Goal: Task Accomplishment & Management: Manage account settings

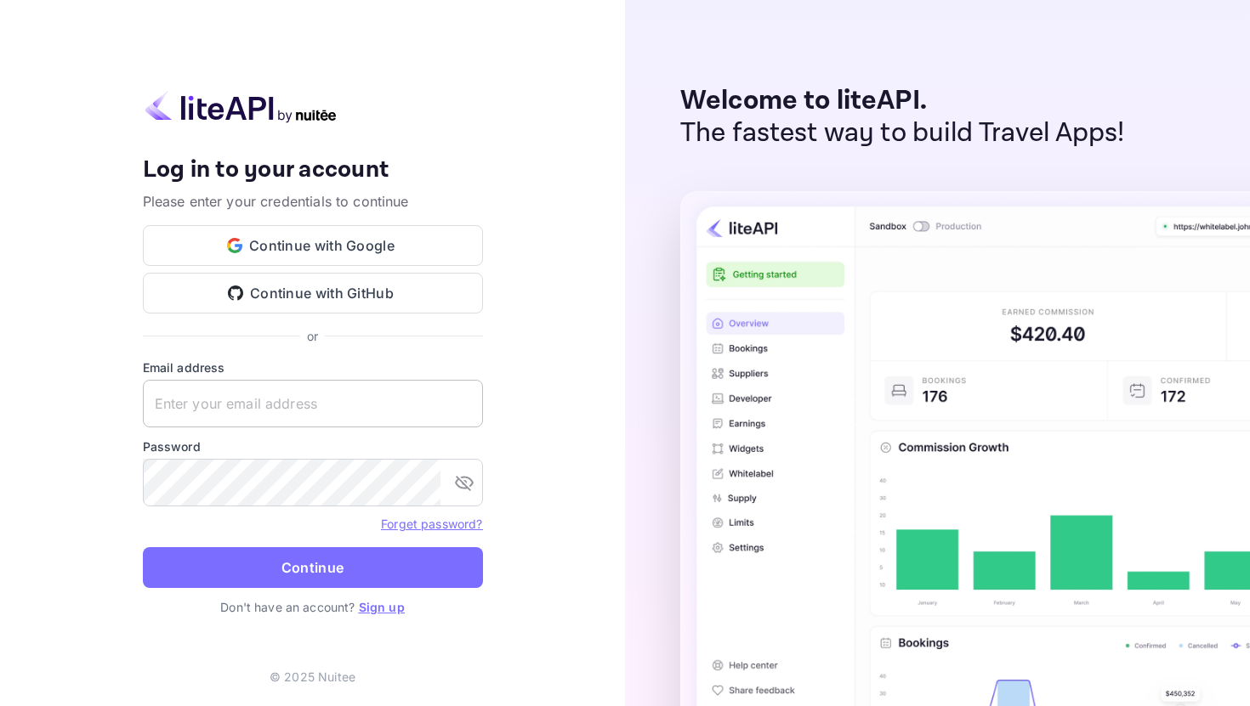
click at [320, 401] on input "text" at bounding box center [313, 404] width 340 height 48
click at [320, 402] on input "text" at bounding box center [313, 404] width 340 height 48
click at [338, 243] on button "Continue with Google" at bounding box center [313, 245] width 340 height 41
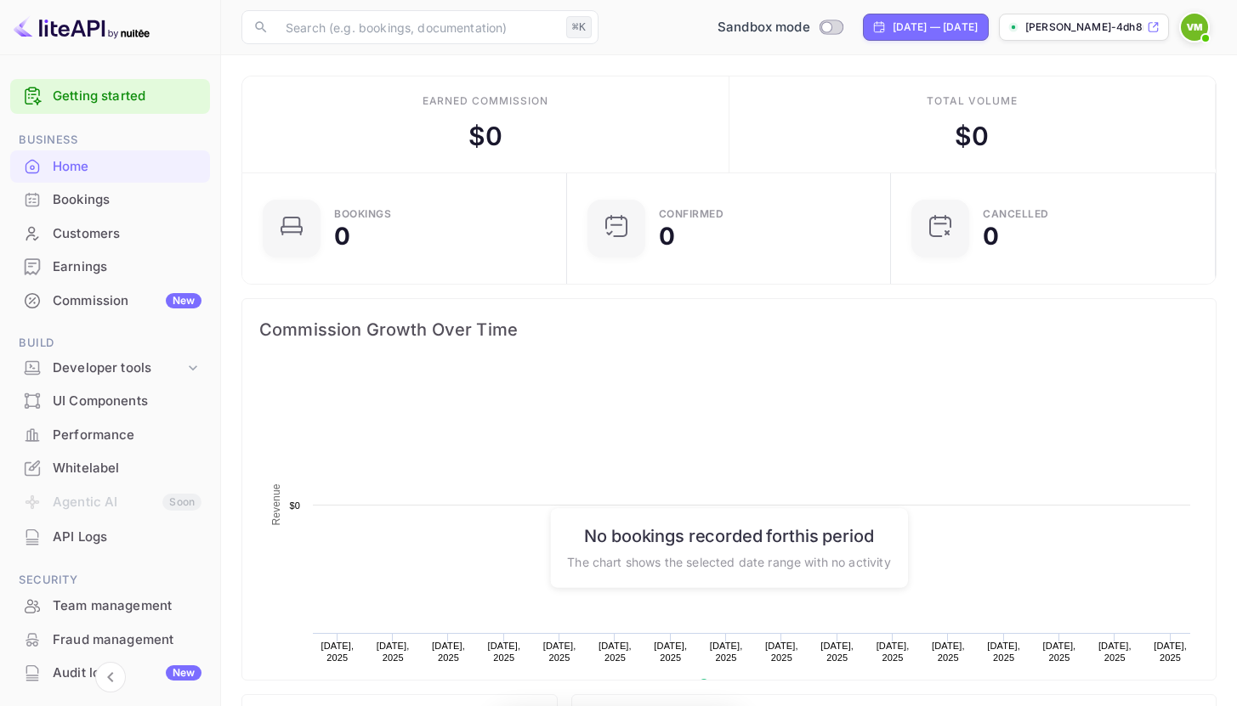
scroll to position [264, 302]
click at [1199, 15] on img at bounding box center [1194, 27] width 27 height 27
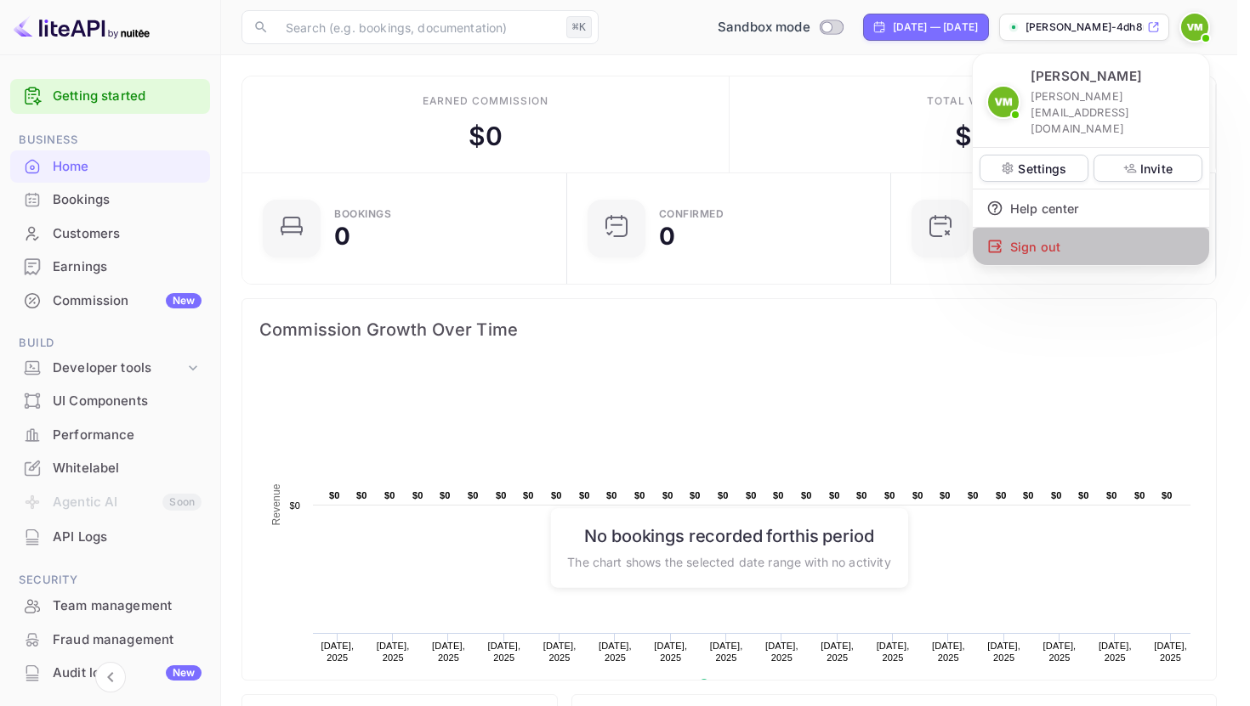
click at [1026, 228] on div "Sign out" at bounding box center [1091, 246] width 236 height 37
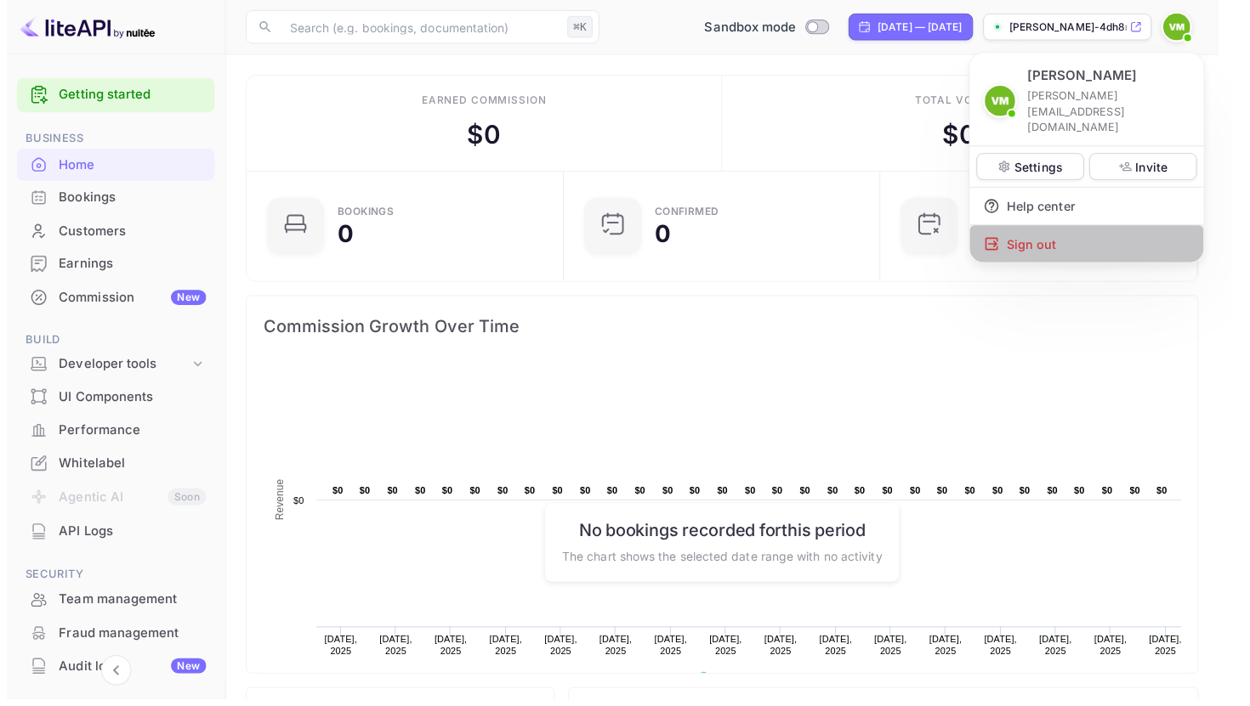
scroll to position [14, 14]
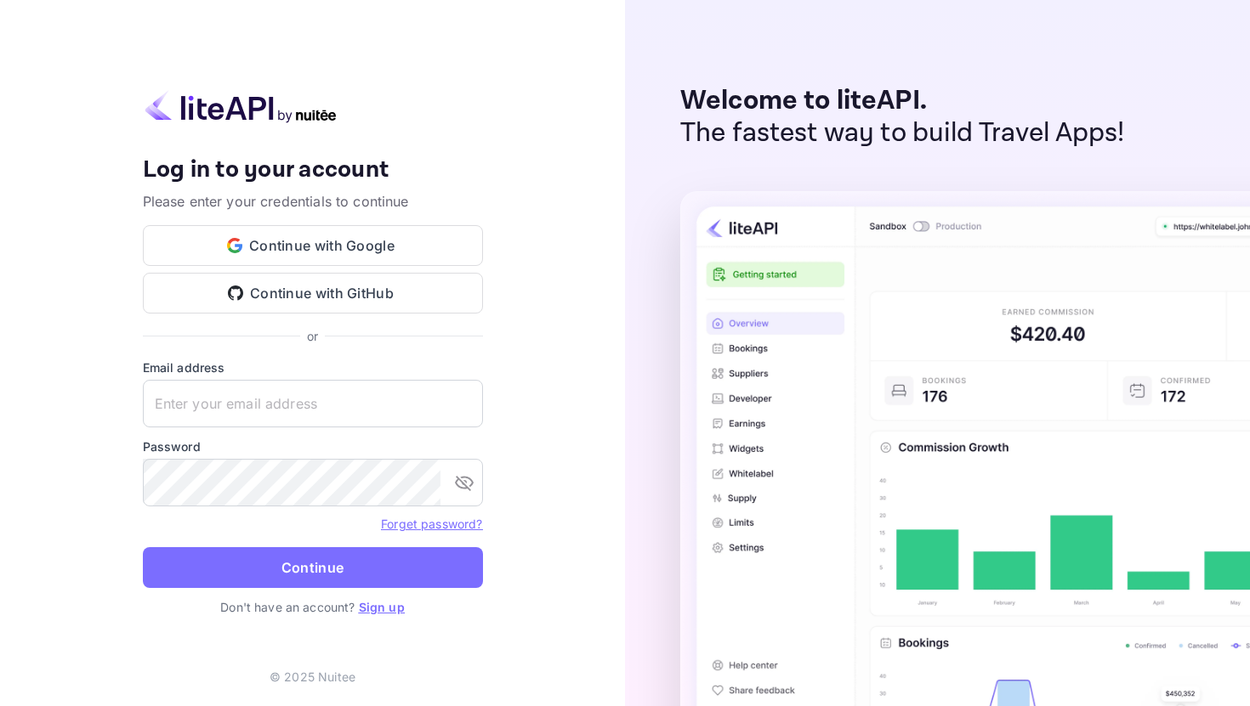
click at [433, 518] on link "Forget password?" at bounding box center [431, 524] width 101 height 14
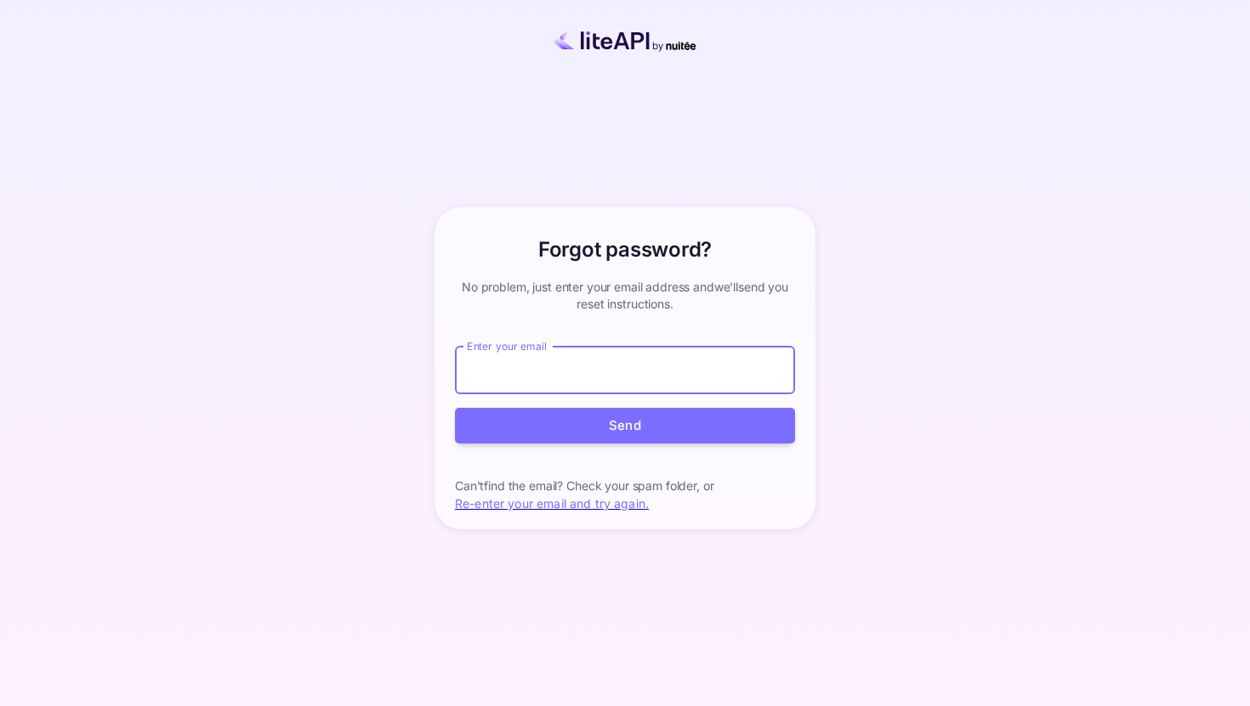
click at [565, 365] on input "Enter your email" at bounding box center [625, 371] width 340 height 48
type input "[PERSON_NAME][EMAIL_ADDRESS][DOMAIN_NAME]"
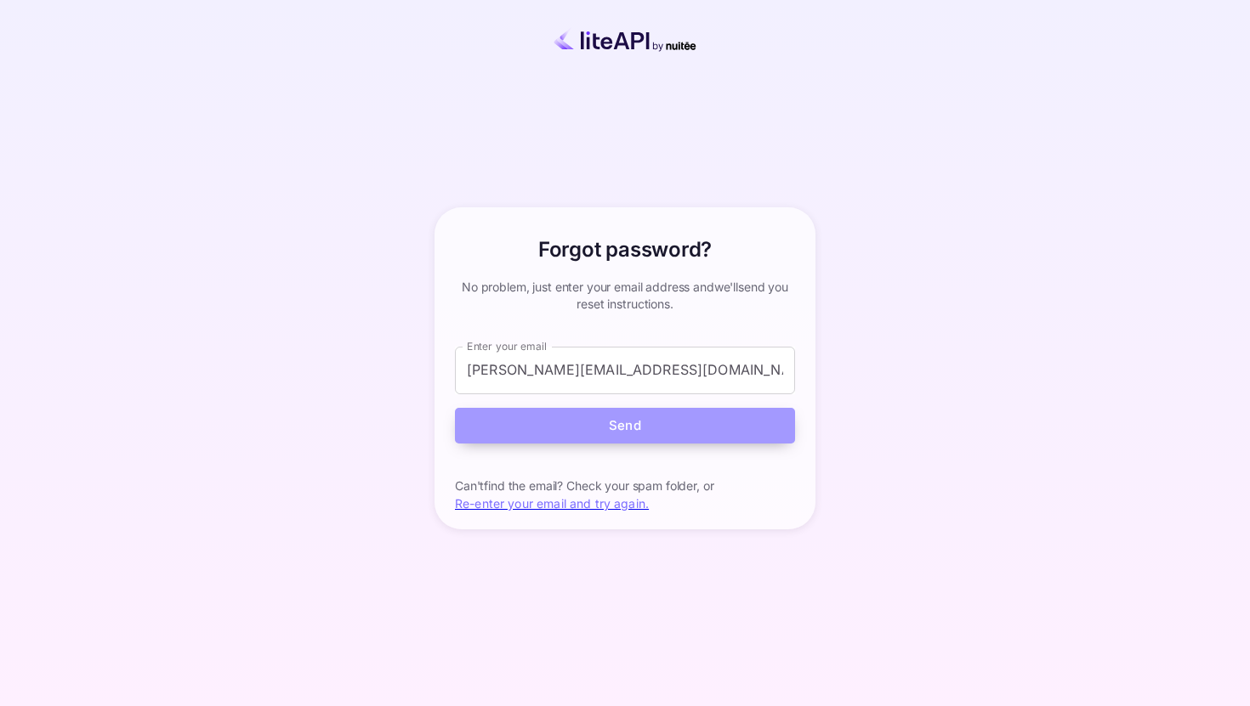
click at [672, 432] on button "Send" at bounding box center [625, 426] width 340 height 37
